Goal: Task Accomplishment & Management: Manage account settings

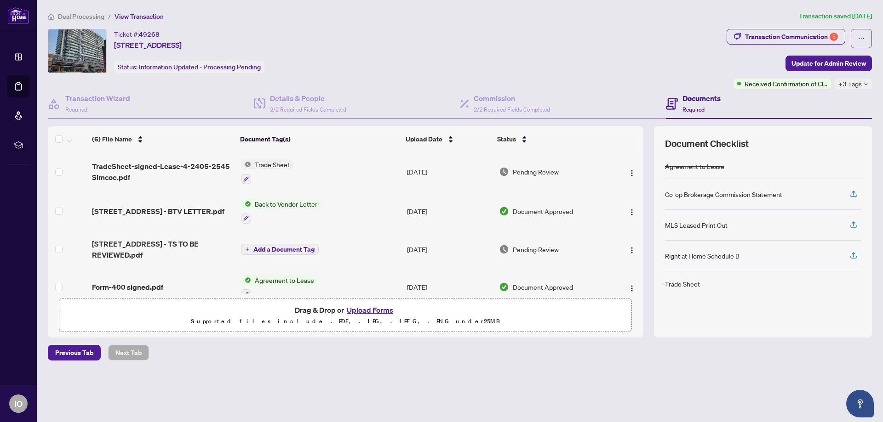
scroll to position [94, 0]
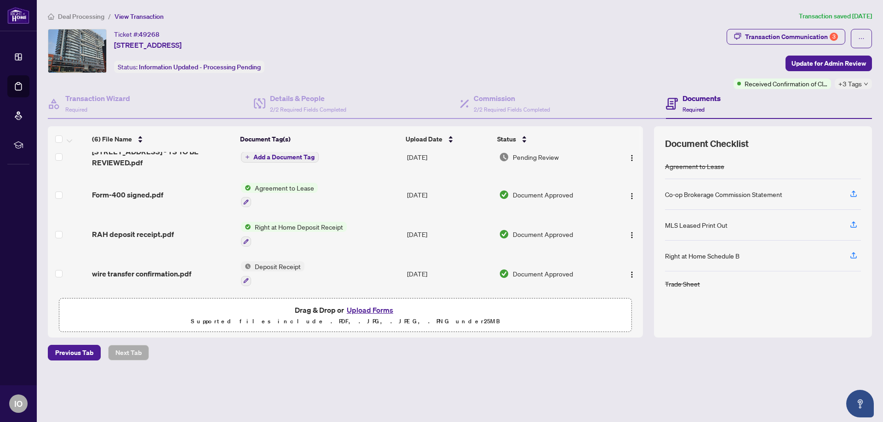
click at [628, 76] on div "Ticket #: 49268 2405-2545 Simcoe Street North St, Oshawa, Ontario L1L 0W3, Cana…" at bounding box center [385, 59] width 678 height 60
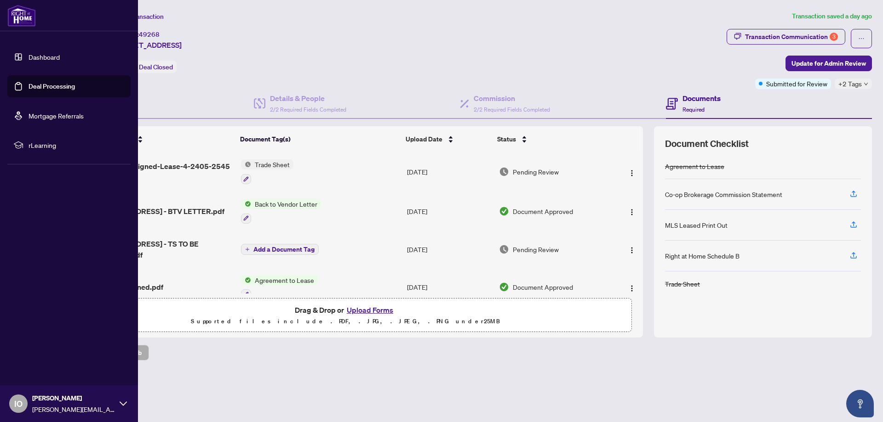
click at [54, 85] on link "Deal Processing" at bounding box center [51, 86] width 46 height 8
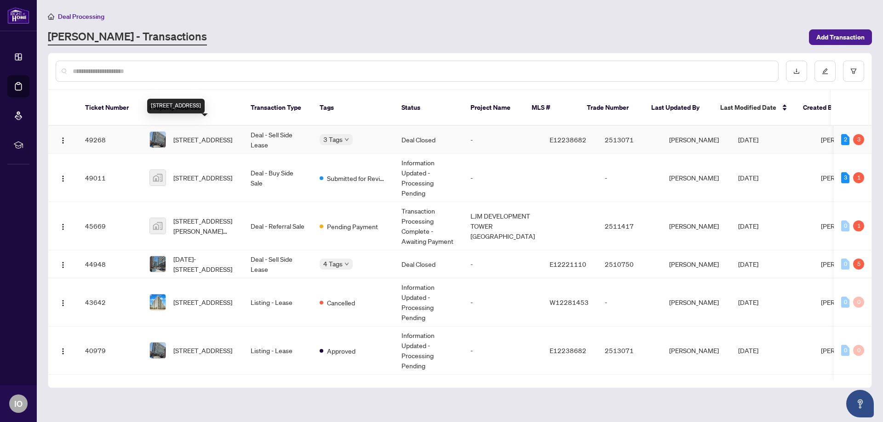
click at [207, 135] on span "[STREET_ADDRESS]" at bounding box center [202, 140] width 59 height 10
click at [199, 346] on span "[STREET_ADDRESS]" at bounding box center [202, 351] width 59 height 10
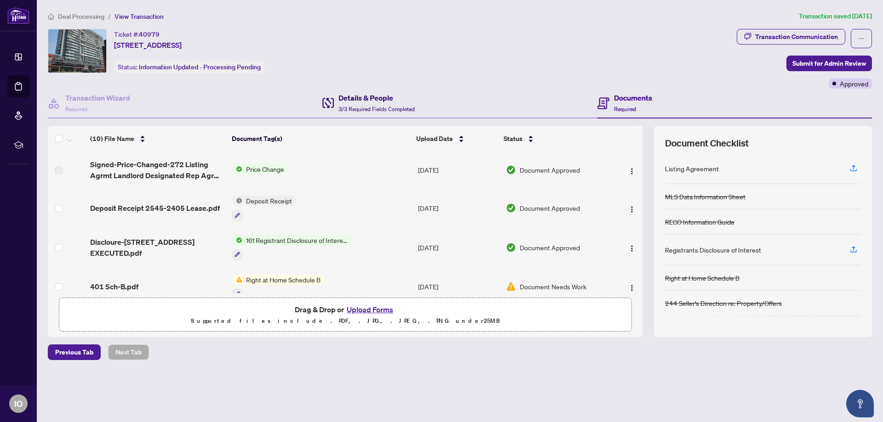
click at [369, 102] on h4 "Details & People" at bounding box center [376, 97] width 76 height 11
